Goal: Task Accomplishment & Management: Use online tool/utility

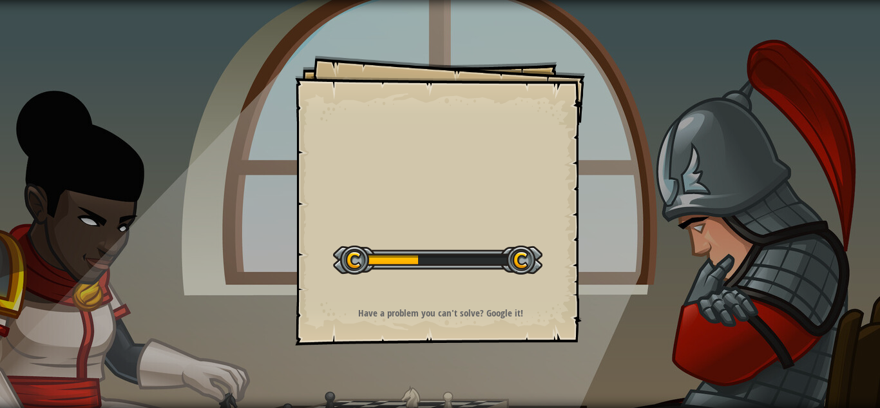
click at [643, 246] on div "Goals Start Level Error loading from server. Try refreshing the page. You'll ne…" at bounding box center [440, 204] width 880 height 408
click at [721, 238] on div "Goals Start Level Error loading from server. Try refreshing the page. You'll ne…" at bounding box center [440, 204] width 880 height 408
click at [721, 237] on div "Goals Start Level Error loading from server. Try refreshing the page. You'll ne…" at bounding box center [440, 204] width 880 height 408
click at [720, 237] on div "Goals Start Level Error loading from server. Try refreshing the page. You'll ne…" at bounding box center [440, 204] width 880 height 408
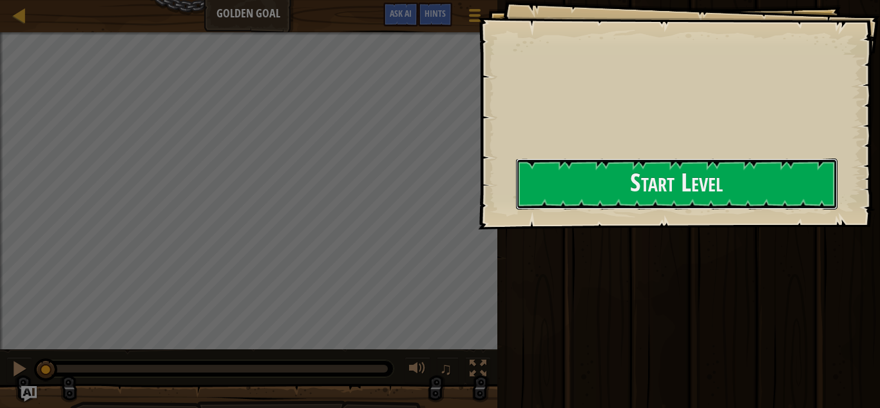
click at [540, 193] on button "Start Level" at bounding box center [676, 183] width 321 height 51
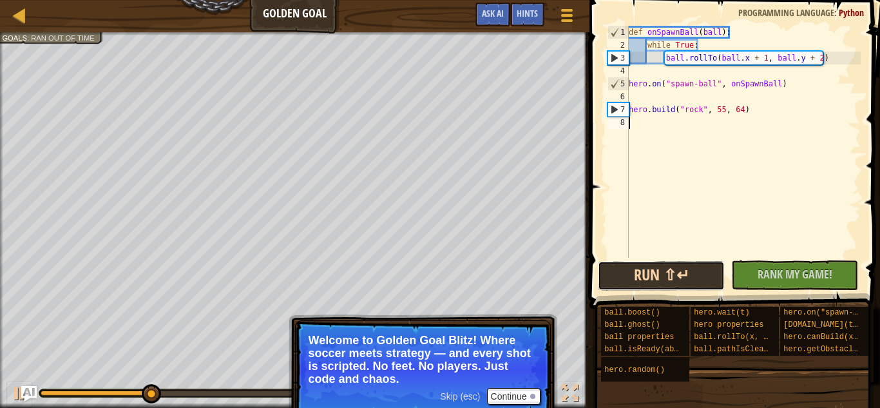
click at [615, 274] on button "Run ⇧↵" at bounding box center [661, 276] width 127 height 30
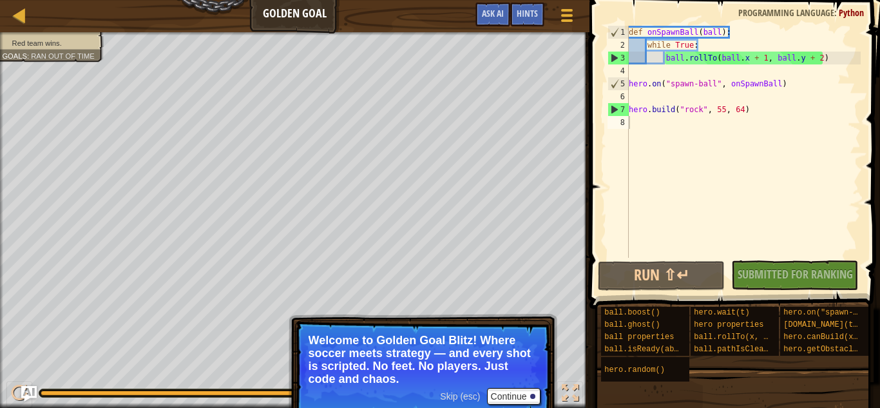
click at [785, 283] on div "No New Code to Rank Rank My Game! Submitting... Submitted for Ranking Failed to…" at bounding box center [788, 275] width 127 height 30
click at [786, 283] on div "No New Code to Rank Rank My Game! Submitting... Submitted for Ranking Failed to…" at bounding box center [788, 275] width 127 height 30
click at [604, 280] on button "Run ⇧↵" at bounding box center [661, 276] width 127 height 30
click at [696, 272] on button "Run ⇧↵" at bounding box center [661, 276] width 127 height 30
click at [636, 270] on button "Run ⇧↵" at bounding box center [661, 276] width 127 height 30
